Goal: Task Accomplishment & Management: Use online tool/utility

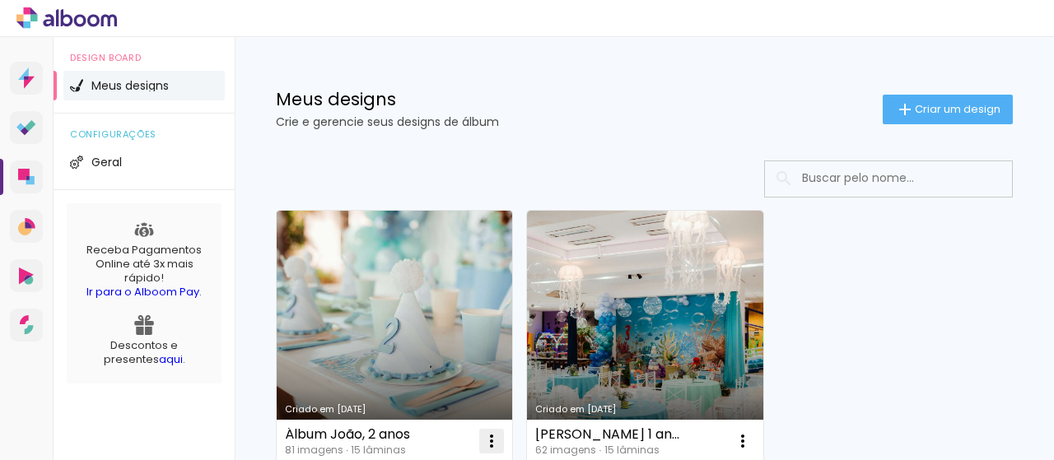
click at [494, 444] on iron-icon at bounding box center [491, 441] width 20 height 20
click at [492, 440] on iron-icon at bounding box center [491, 441] width 20 height 20
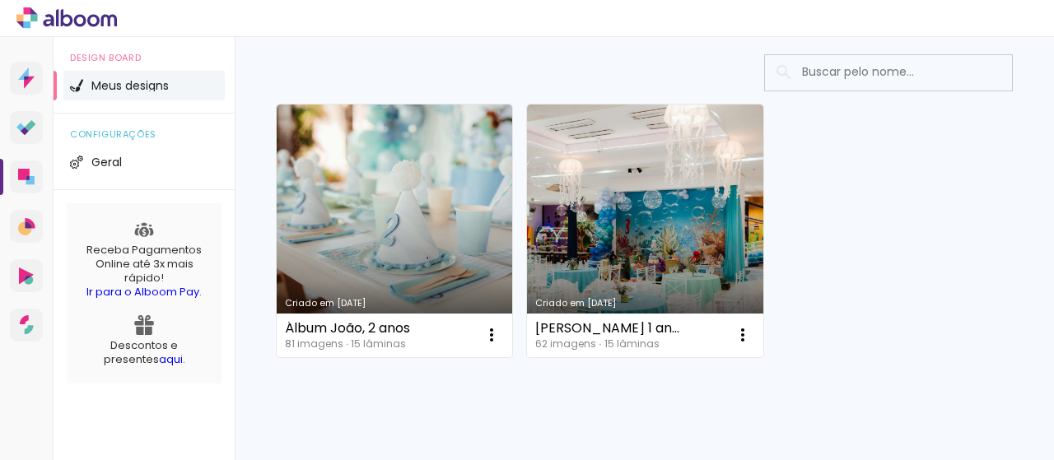
scroll to position [107, 0]
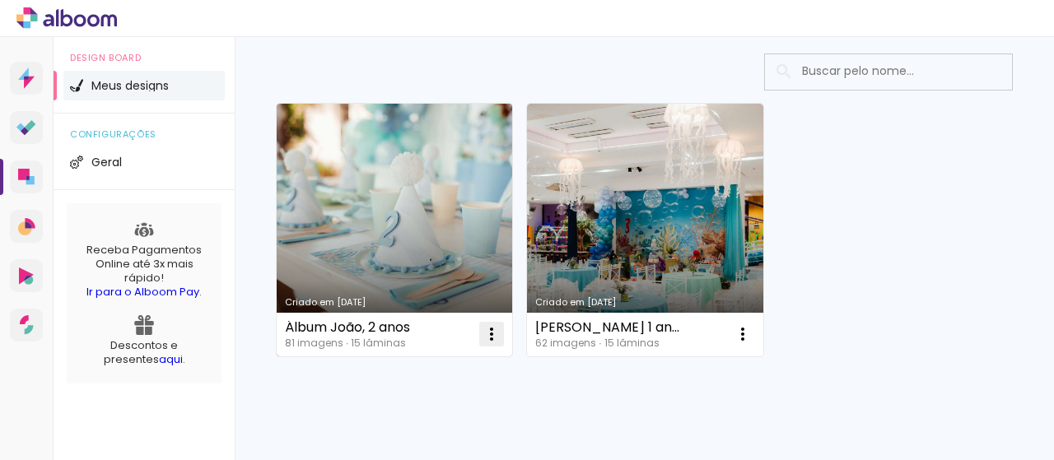
click at [495, 330] on iron-icon at bounding box center [491, 334] width 20 height 20
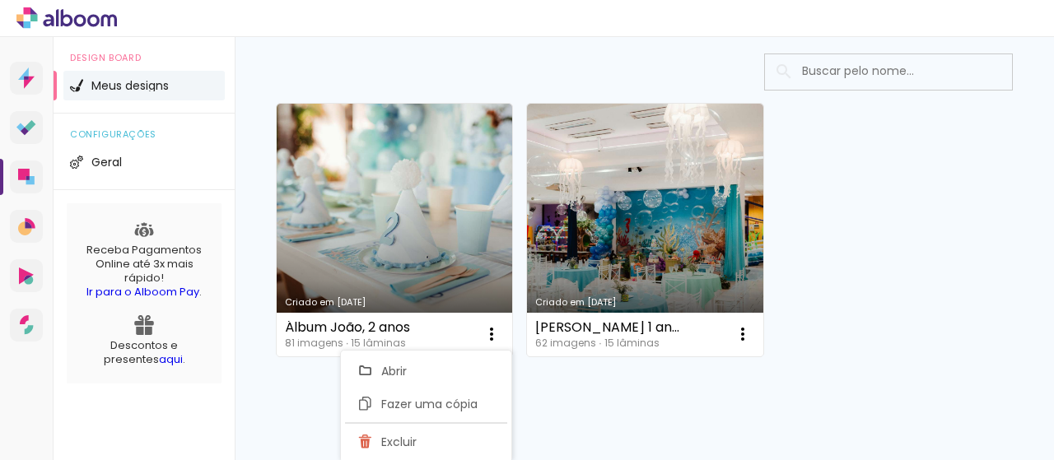
click at [415, 197] on link "Criado em [DATE]" at bounding box center [394, 230] width 235 height 253
